Goal: Task Accomplishment & Management: Manage account settings

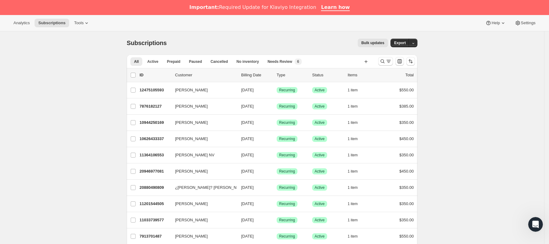
click at [383, 59] on icon "Buscar y filtrar resultados" at bounding box center [383, 61] width 6 height 6
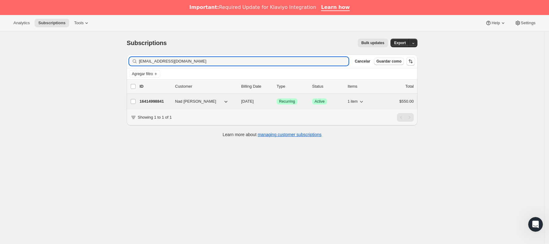
type input "[EMAIL_ADDRESS][DOMAIN_NAME]"
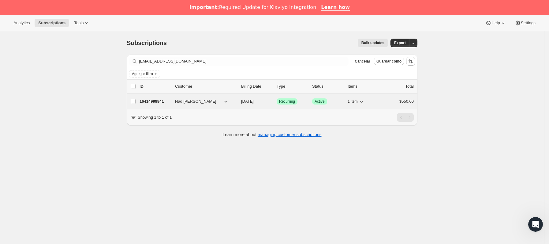
click at [165, 99] on p "16414998841" at bounding box center [155, 101] width 31 height 6
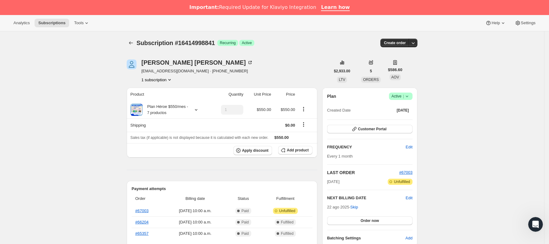
click at [410, 94] on icon at bounding box center [407, 96] width 6 height 6
click at [402, 119] on span "Cancel subscription" at bounding box center [403, 118] width 35 height 5
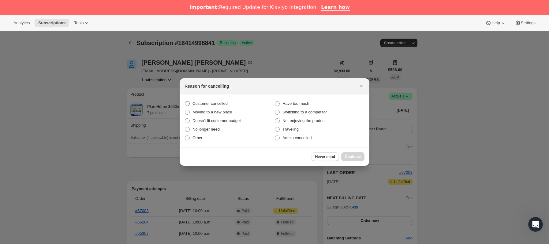
click at [211, 104] on span "Customer cancelled" at bounding box center [210, 103] width 35 height 5
click at [185, 101] on input "Customer cancelled" at bounding box center [185, 101] width 0 height 0
radio input "true"
click at [359, 152] on button "Continue" at bounding box center [352, 156] width 23 height 9
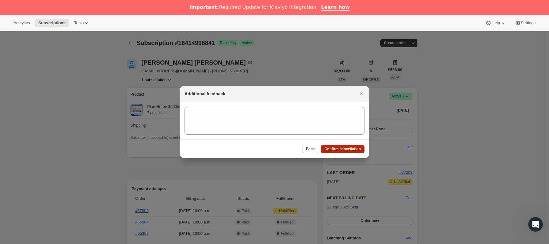
click at [351, 147] on span "Confirm cancellation" at bounding box center [343, 148] width 36 height 5
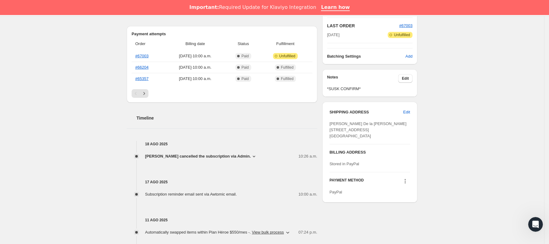
scroll to position [184, 0]
click at [412, 78] on button "Edit" at bounding box center [405, 77] width 14 height 9
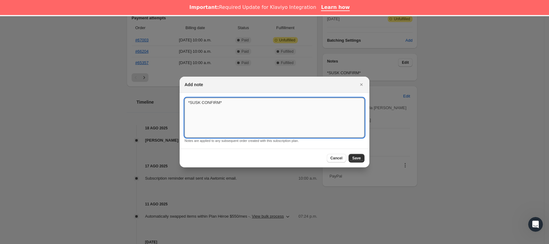
click at [235, 104] on textarea "*SUSK CONFIRM*" at bounding box center [275, 118] width 180 height 40
type textarea "*SUSK CONFIRM* cambio de servicio"
click at [351, 155] on button "Save" at bounding box center [357, 158] width 16 height 9
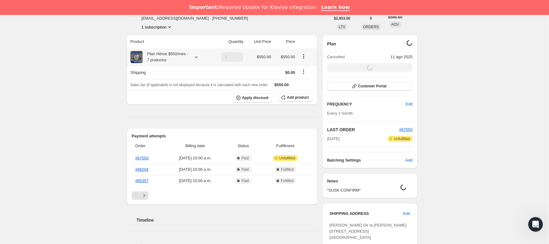
scroll to position [0, 0]
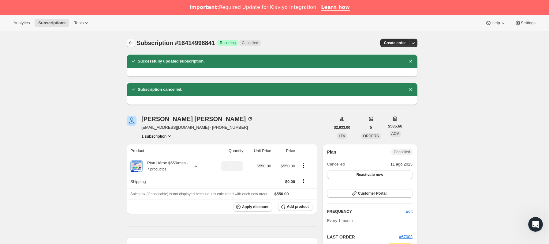
click at [134, 42] on icon "Subscriptions" at bounding box center [131, 43] width 6 height 6
